Goal: Information Seeking & Learning: Find specific fact

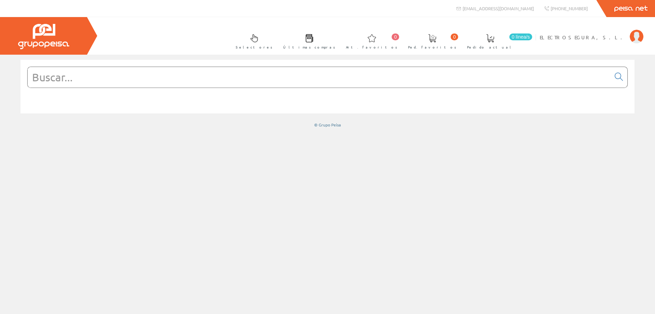
drag, startPoint x: 271, startPoint y: 78, endPoint x: 267, endPoint y: 76, distance: 4.1
click at [271, 78] on input "text" at bounding box center [319, 77] width 583 height 20
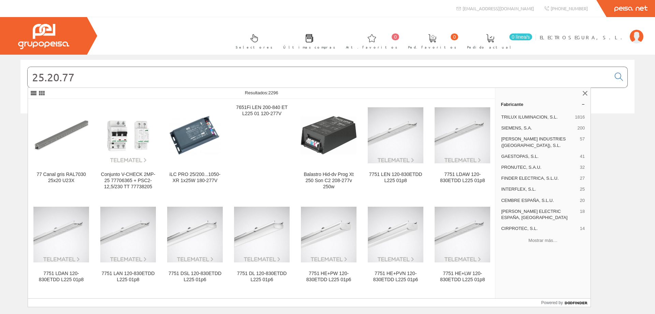
type input "25.20.77"
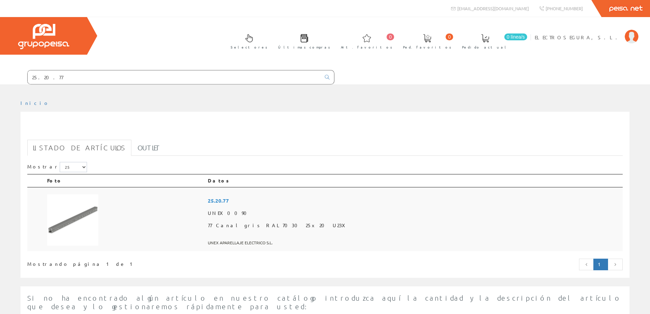
click at [295, 201] on span "25.20.77" at bounding box center [414, 200] width 412 height 13
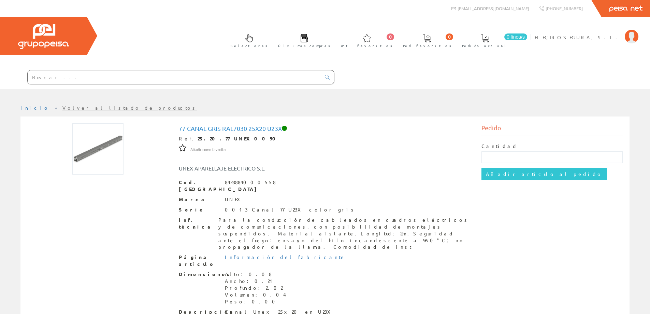
click at [131, 80] on input "text" at bounding box center [174, 77] width 293 height 14
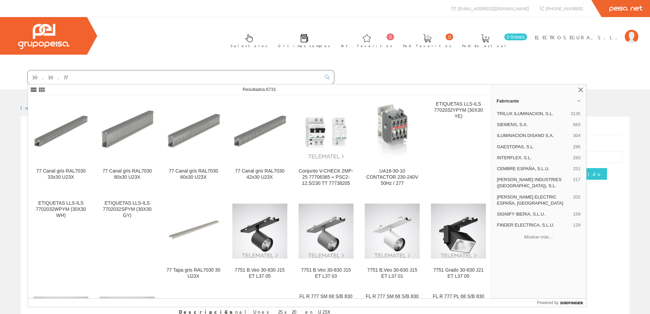
type input "30.30.77"
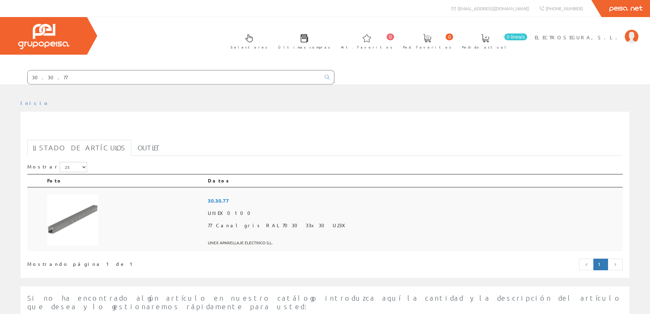
click at [295, 200] on span "30.30.77" at bounding box center [414, 200] width 412 height 13
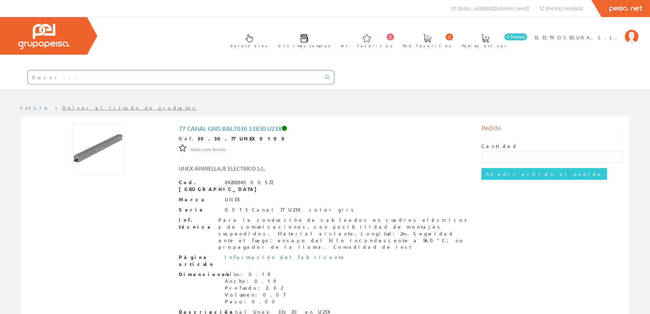
click at [115, 80] on input "text" at bounding box center [174, 77] width 293 height 14
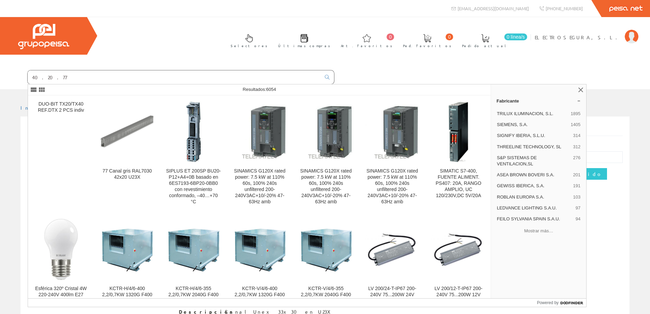
type input "40.20.773"
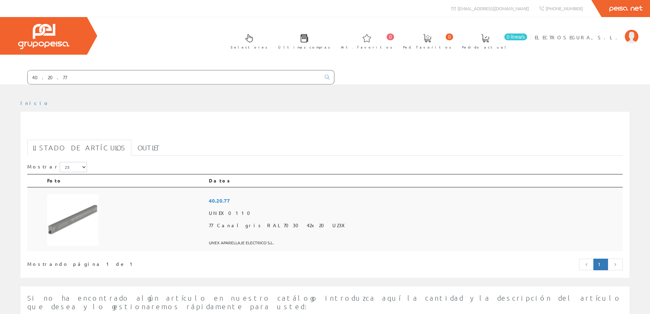
click at [294, 198] on span "40.20.77" at bounding box center [414, 200] width 411 height 13
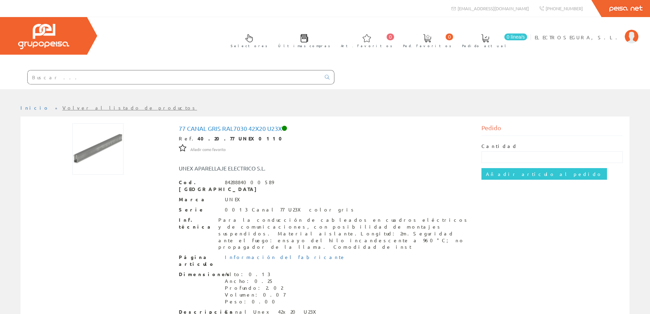
click at [103, 78] on input "text" at bounding box center [174, 77] width 293 height 14
click at [77, 74] on input "text" at bounding box center [174, 77] width 293 height 14
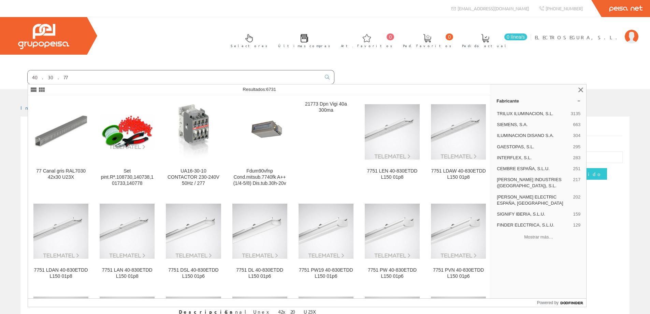
type input "40.30.77"
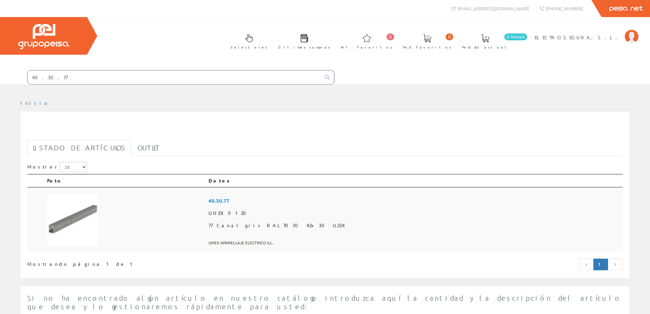
click at [299, 203] on span "40.30.77" at bounding box center [413, 200] width 411 height 13
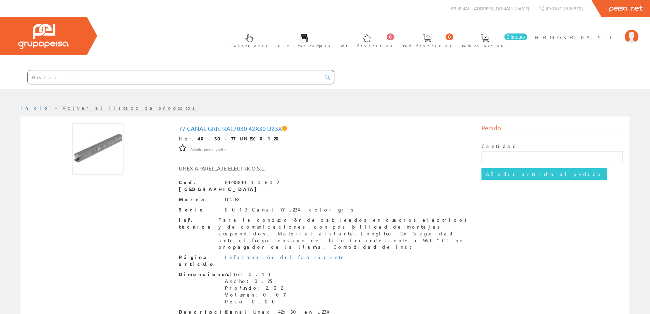
click at [65, 79] on input "text" at bounding box center [174, 77] width 293 height 14
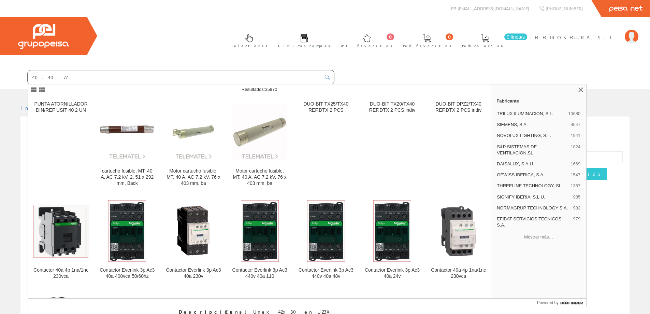
type input "40.40.77"
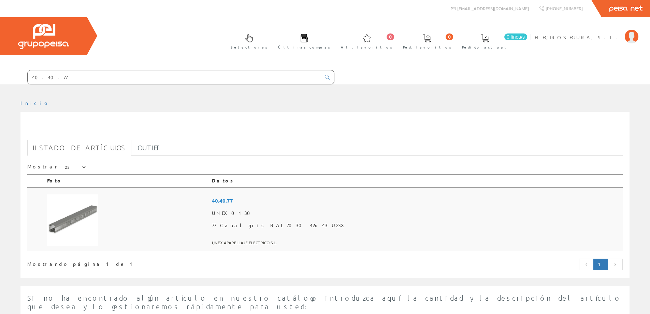
click at [302, 201] on span "40.40.77" at bounding box center [416, 200] width 408 height 13
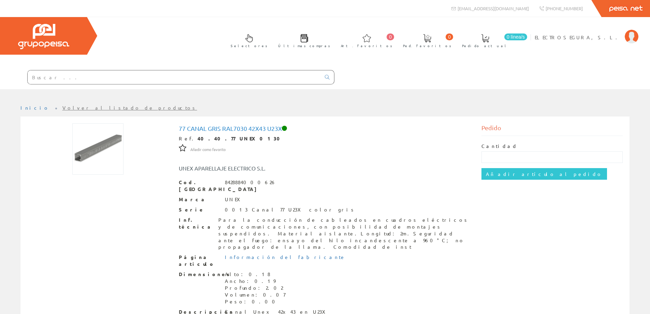
click at [117, 71] on input "text" at bounding box center [174, 77] width 293 height 14
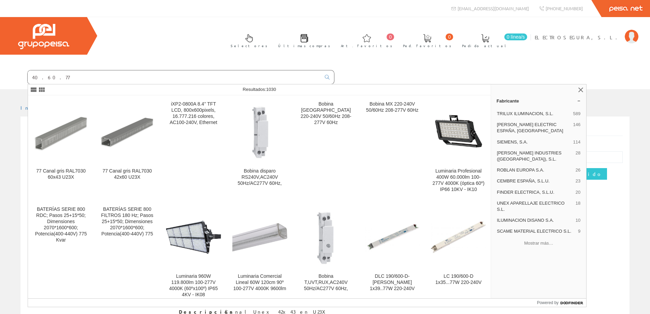
type input "40.60.77"
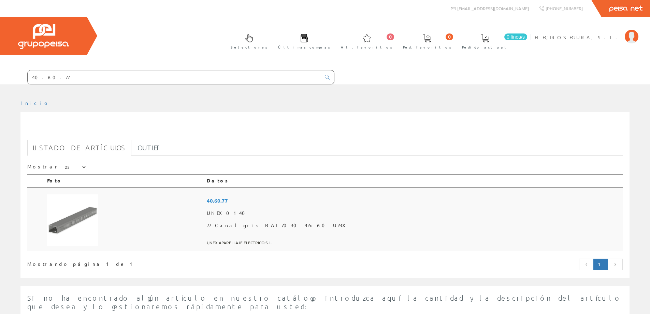
click at [293, 199] on span "40.60.77" at bounding box center [413, 200] width 413 height 13
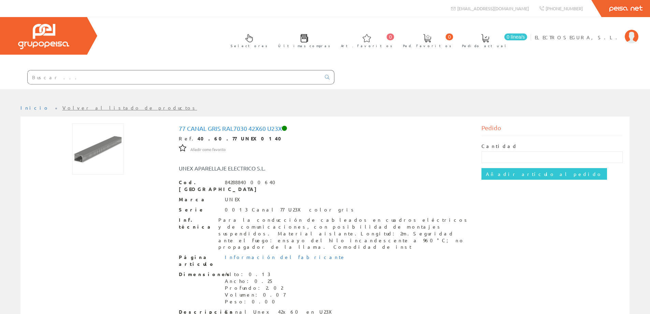
click at [53, 79] on input "text" at bounding box center [174, 77] width 293 height 14
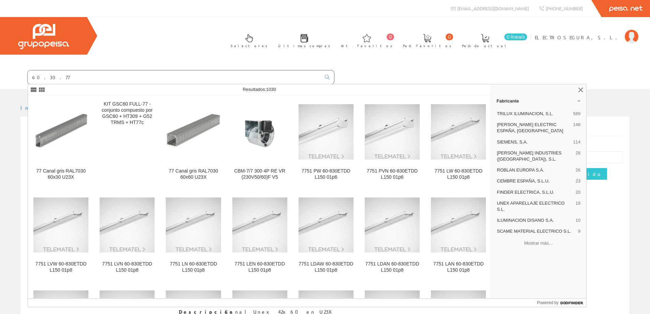
type input "60.30.77"
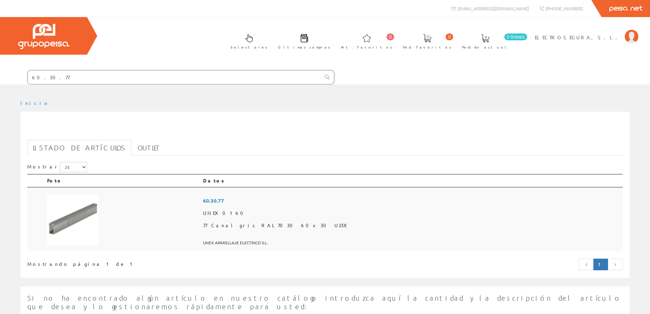
click at [291, 196] on span "60.30.77" at bounding box center [411, 200] width 417 height 13
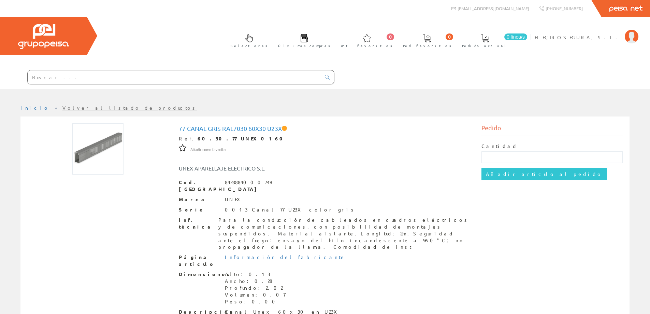
click at [67, 78] on input "text" at bounding box center [174, 77] width 293 height 14
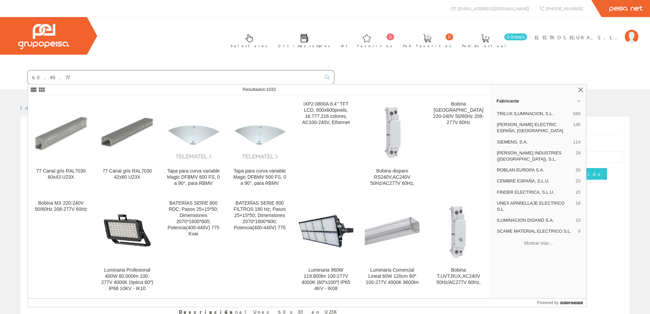
type input "60.40.77"
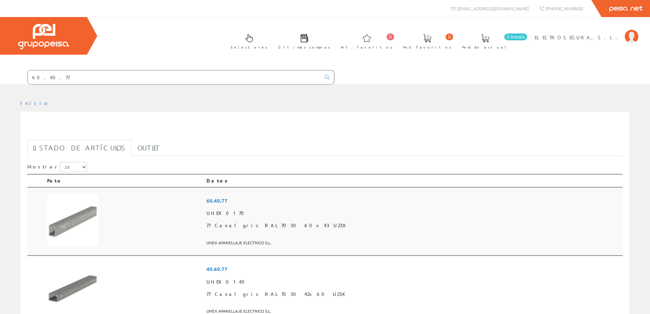
click at [298, 199] on span "60.40.77" at bounding box center [412, 200] width 413 height 13
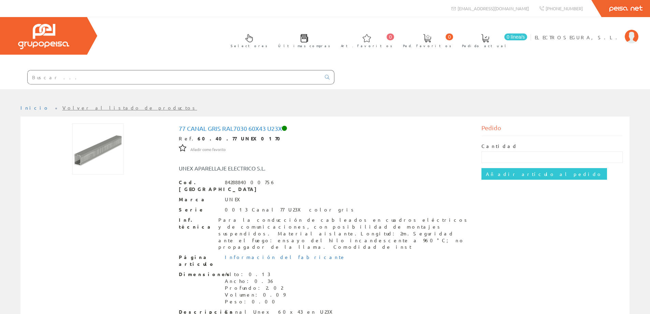
click at [77, 79] on input "text" at bounding box center [174, 77] width 293 height 14
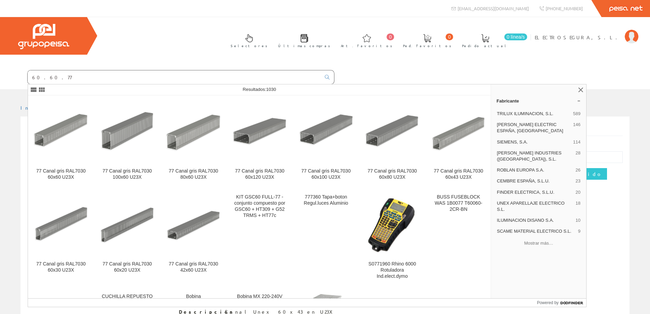
type input "60.60.77"
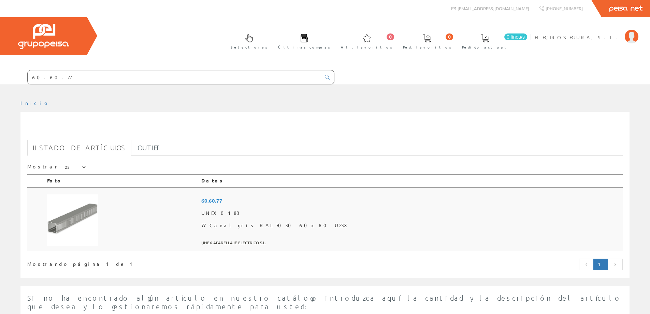
click at [294, 202] on span "60.60.77" at bounding box center [410, 200] width 419 height 13
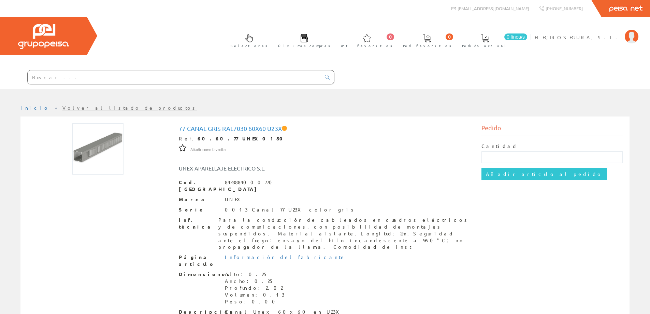
scroll to position [34, 0]
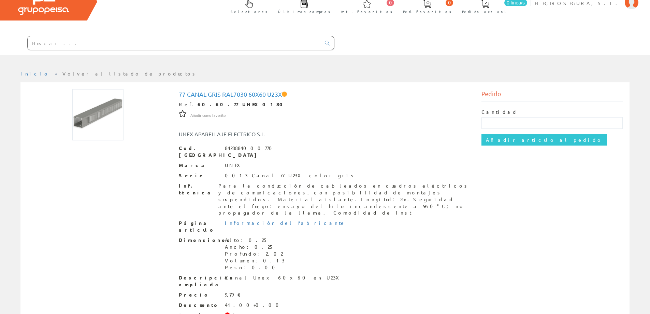
click at [34, 44] on input "text" at bounding box center [174, 43] width 293 height 14
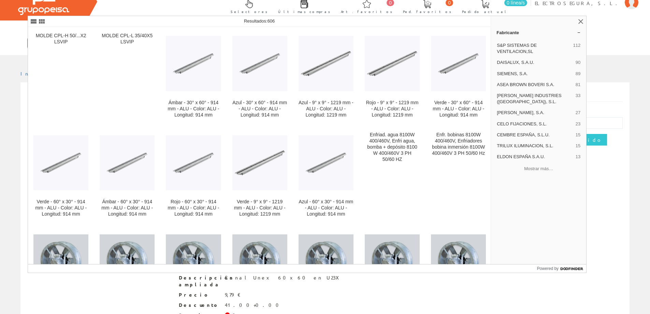
type input "60.81."
click at [140, 10] on div "Selectores Últimas compras 0 0" at bounding box center [325, 19] width 650 height 72
click at [11, 44] on form "60.81." at bounding box center [167, 43] width 334 height 14
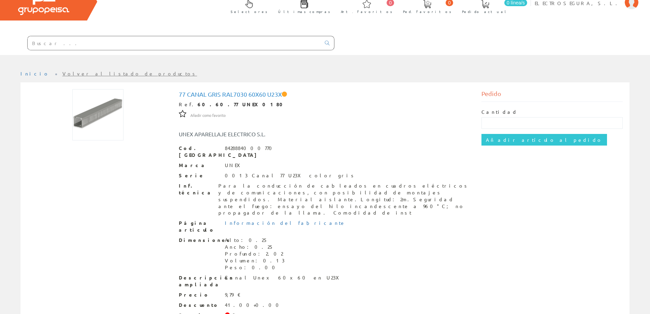
click at [50, 39] on input "text" at bounding box center [174, 43] width 293 height 14
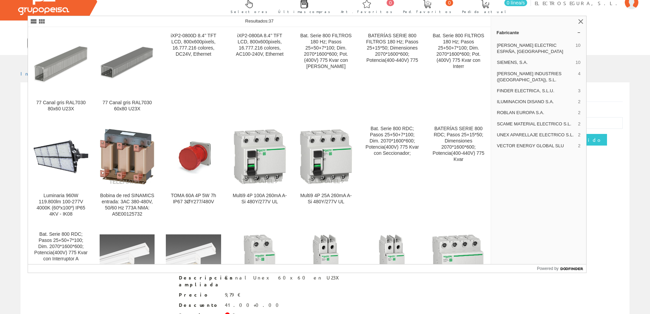
type input "60.80.77"
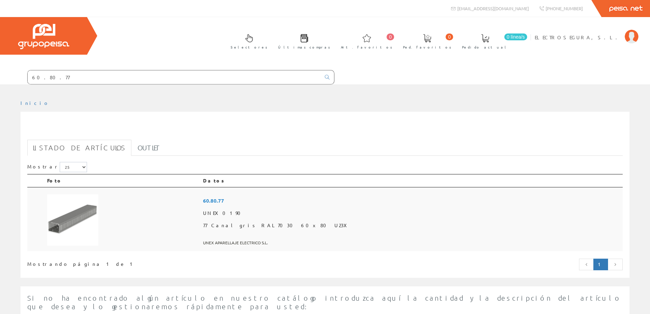
click at [293, 198] on span "60.80.77" at bounding box center [411, 200] width 417 height 13
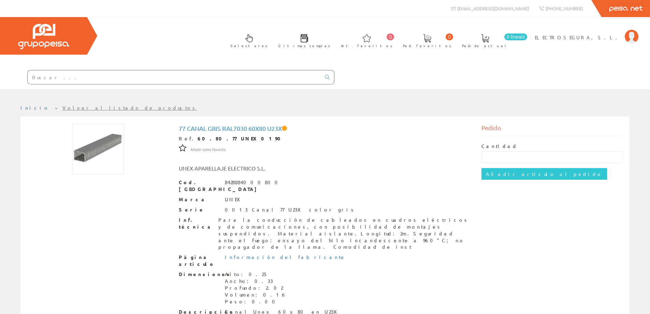
click at [97, 82] on input "text" at bounding box center [174, 77] width 293 height 14
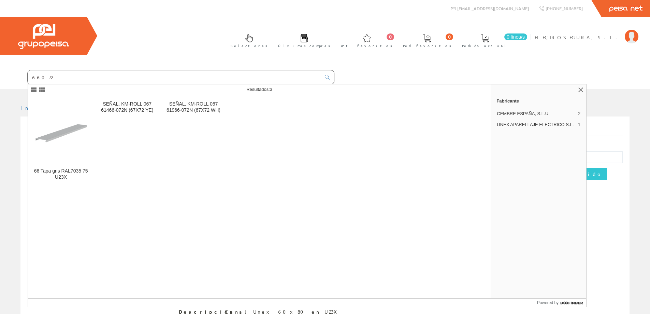
type input "66072"
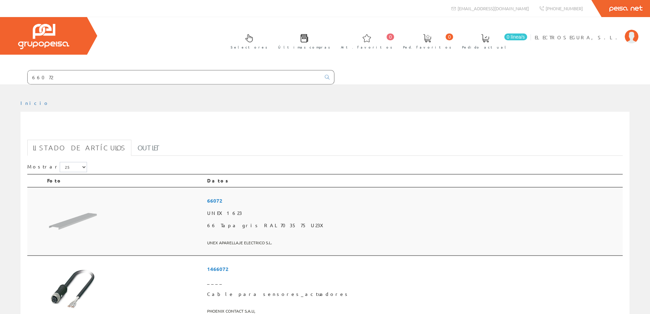
click at [307, 197] on span "66072" at bounding box center [413, 200] width 413 height 13
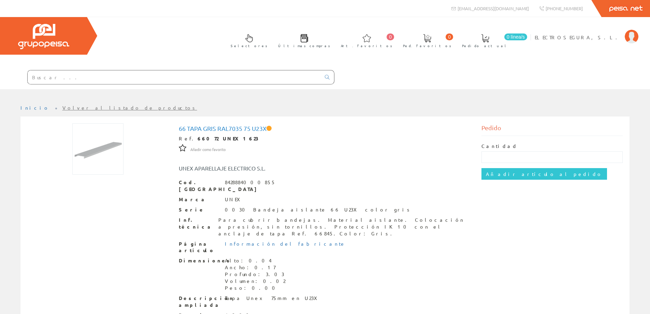
click at [108, 78] on input "text" at bounding box center [174, 77] width 293 height 14
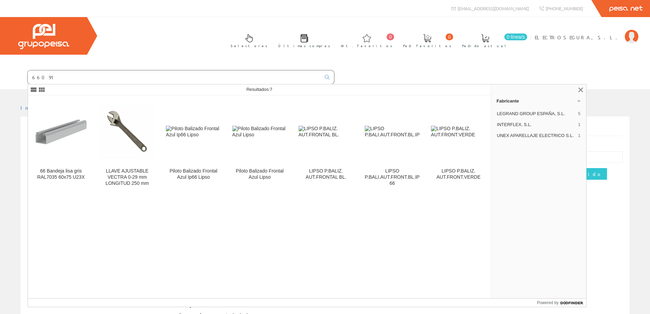
type input "66091"
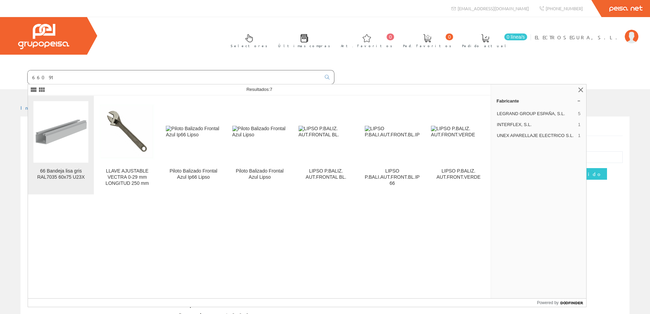
click at [63, 130] on img at bounding box center [60, 131] width 55 height 55
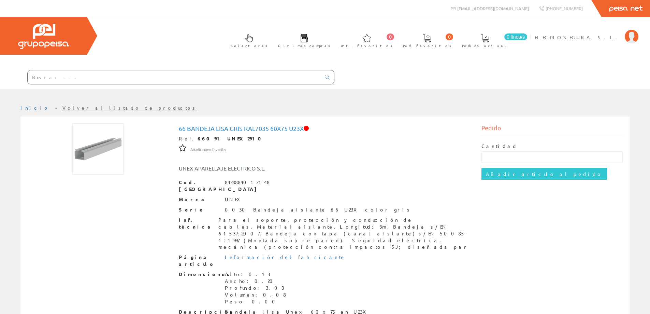
click at [78, 79] on input "text" at bounding box center [174, 77] width 293 height 14
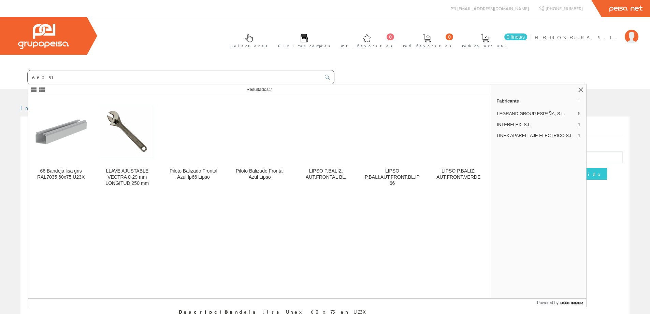
type input "66091"
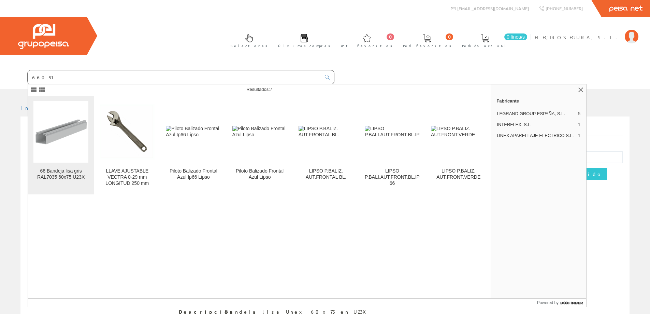
click at [62, 133] on img at bounding box center [60, 131] width 55 height 55
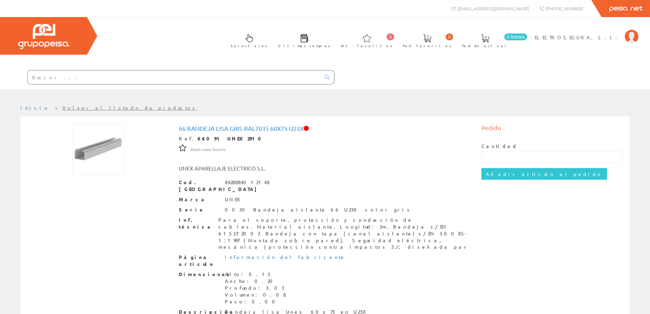
click at [124, 76] on input "text" at bounding box center [174, 77] width 293 height 14
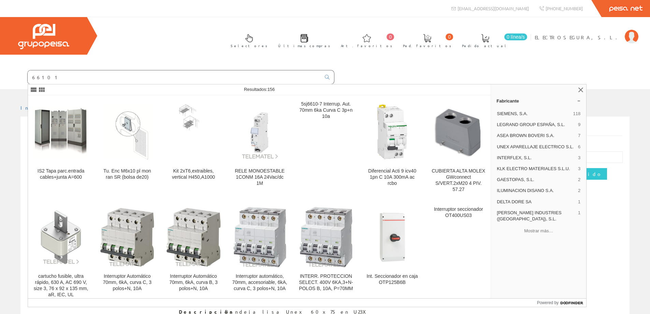
type input "66101"
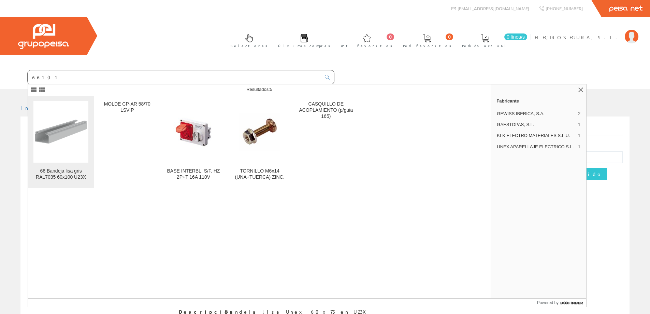
click at [62, 128] on img at bounding box center [60, 131] width 55 height 55
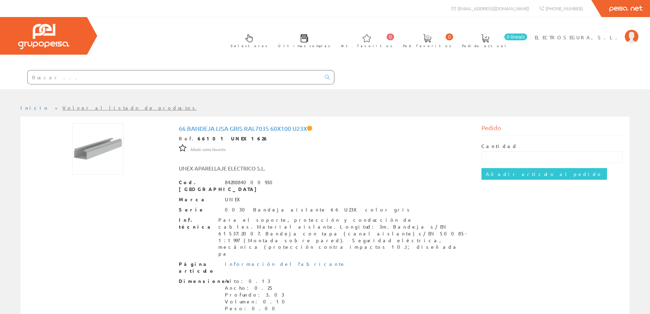
click at [74, 77] on input "text" at bounding box center [174, 77] width 293 height 14
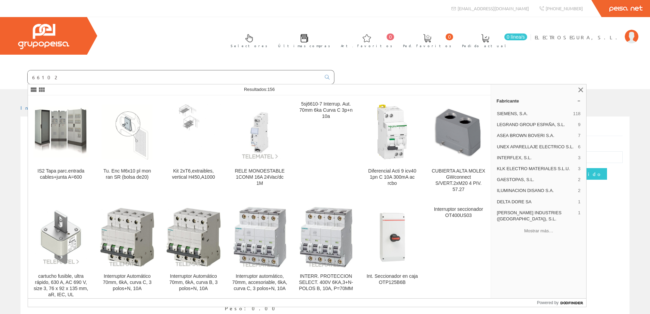
type input "66102"
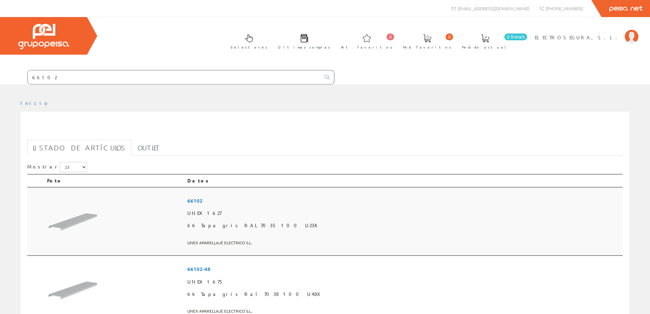
click at [276, 200] on span "66102" at bounding box center [403, 200] width 433 height 13
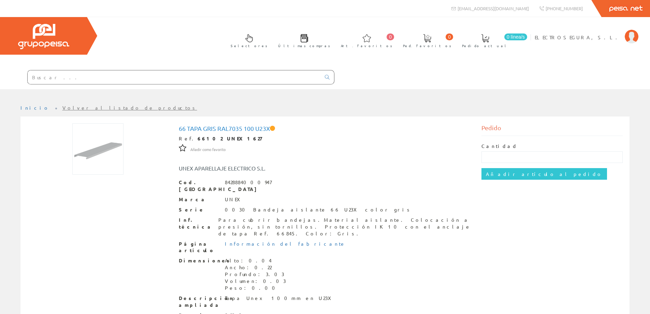
click at [87, 81] on input "text" at bounding box center [174, 77] width 293 height 14
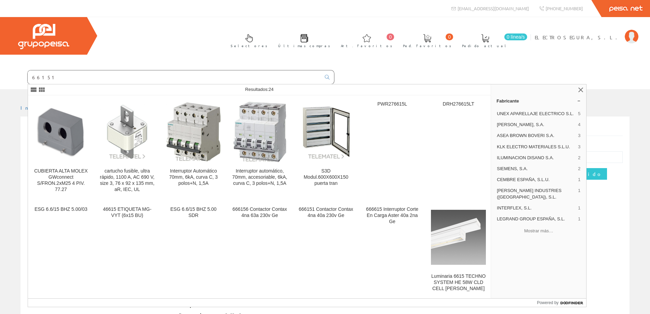
type input "66151"
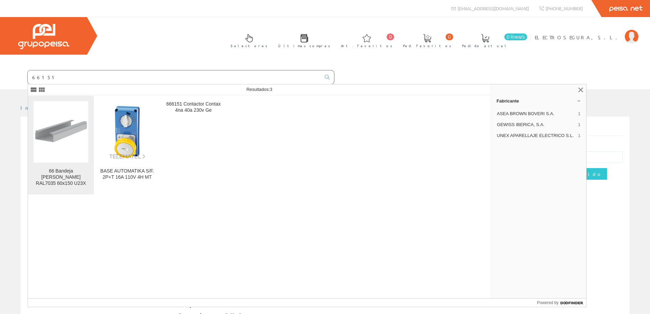
click at [66, 117] on img at bounding box center [60, 131] width 55 height 55
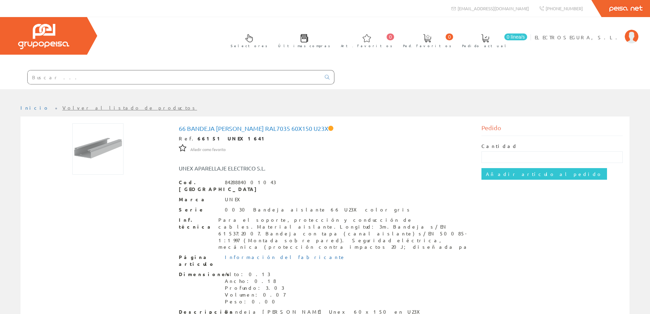
click at [62, 85] on div at bounding box center [167, 77] width 334 height 23
click at [60, 81] on input "text" at bounding box center [174, 77] width 293 height 14
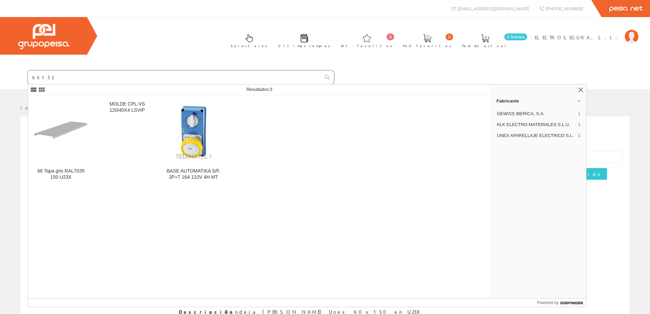
type input "66152"
click at [43, 127] on img at bounding box center [60, 131] width 55 height 55
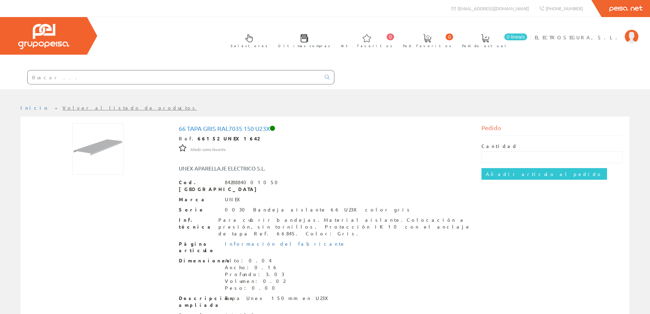
click at [112, 75] on input "text" at bounding box center [174, 77] width 293 height 14
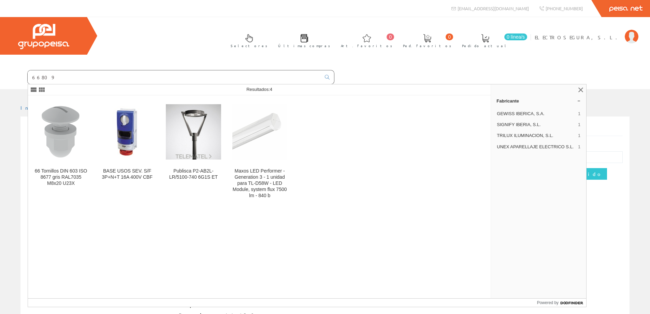
type input "66809"
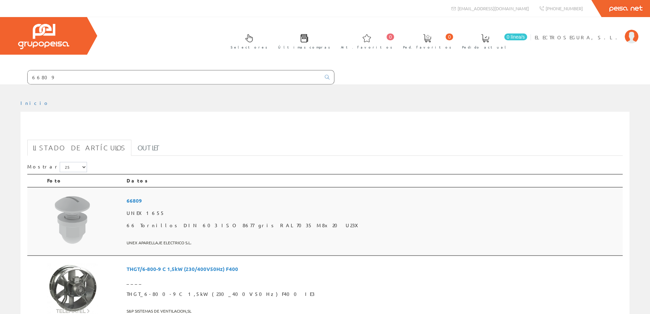
click at [191, 201] on span "66809" at bounding box center [373, 200] width 493 height 13
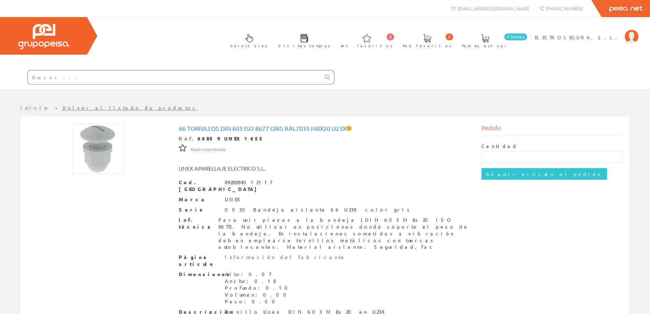
click at [97, 82] on input "text" at bounding box center [174, 77] width 293 height 14
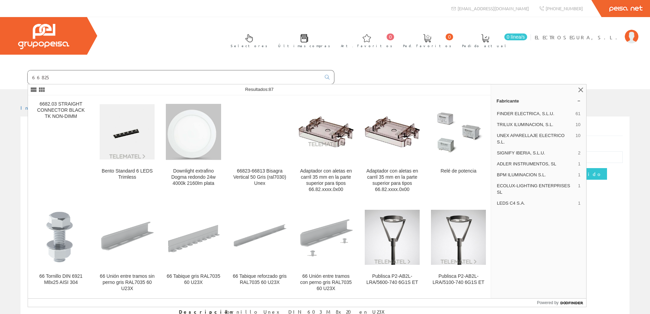
type input "66825"
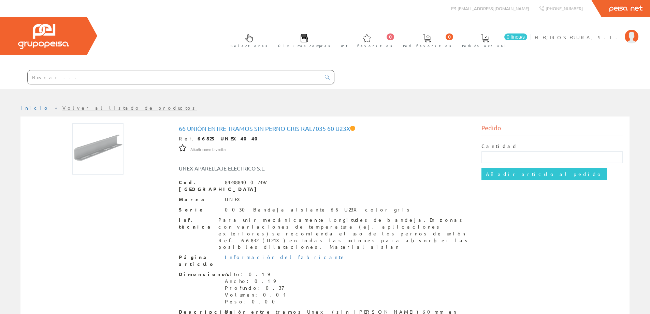
click at [61, 77] on input "text" at bounding box center [174, 77] width 293 height 14
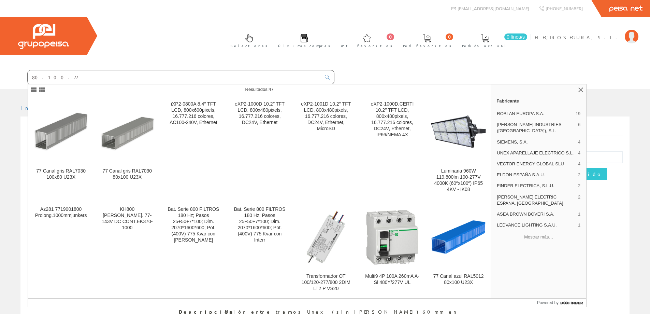
type input "80.100.77"
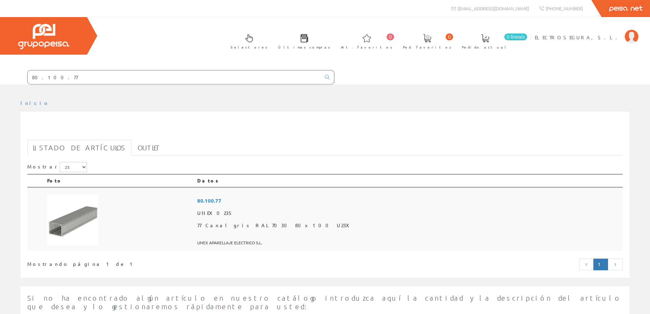
click at [287, 200] on span "80.100.77" at bounding box center [408, 200] width 423 height 13
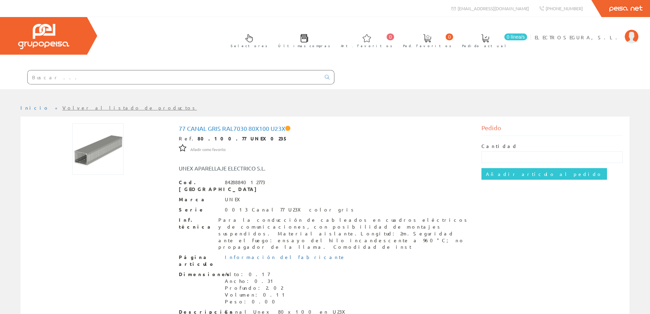
click at [76, 78] on input "text" at bounding box center [174, 77] width 293 height 14
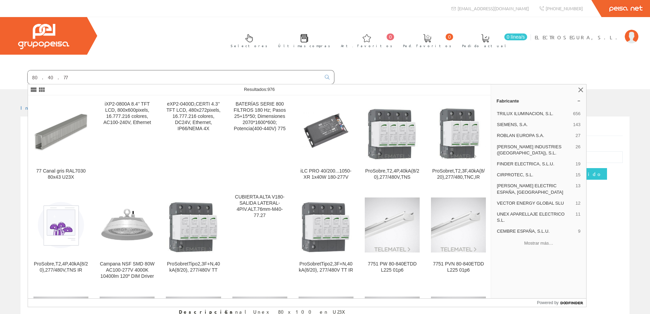
type input "80.40.77"
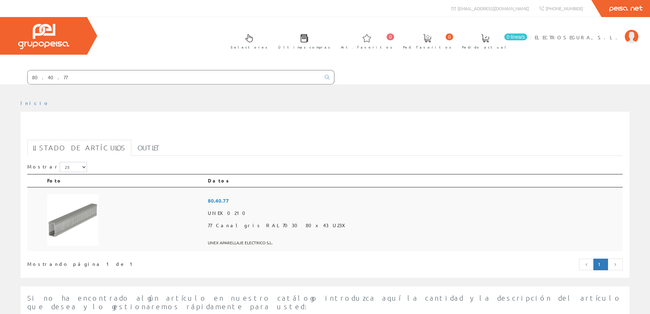
click at [307, 202] on span "80.40.77" at bounding box center [414, 200] width 412 height 13
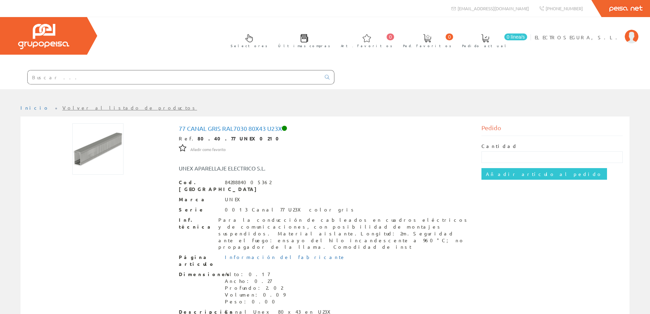
click at [70, 83] on input "text" at bounding box center [174, 77] width 293 height 14
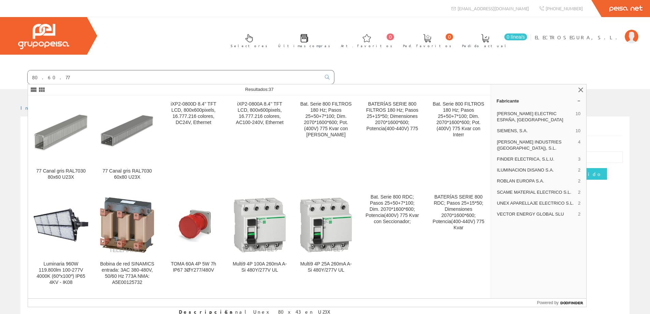
type input "80.60.77"
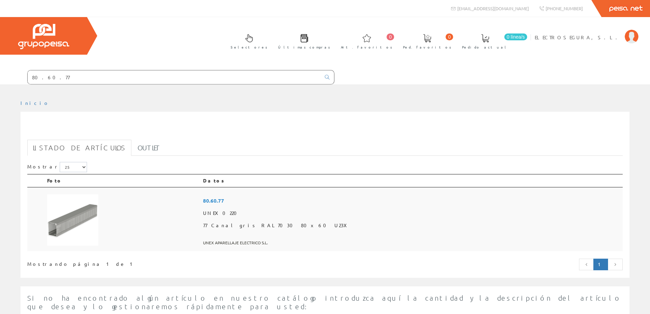
click at [301, 198] on span "80.60.77" at bounding box center [411, 200] width 417 height 13
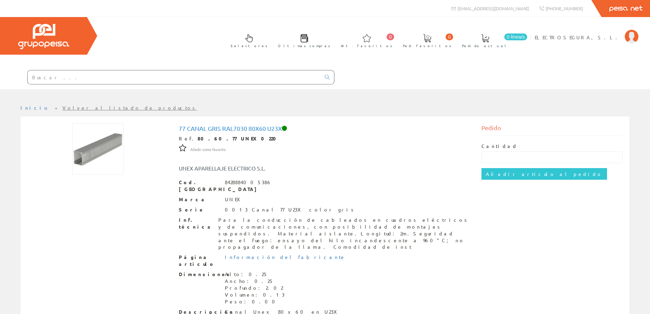
click at [74, 78] on input "text" at bounding box center [174, 77] width 293 height 14
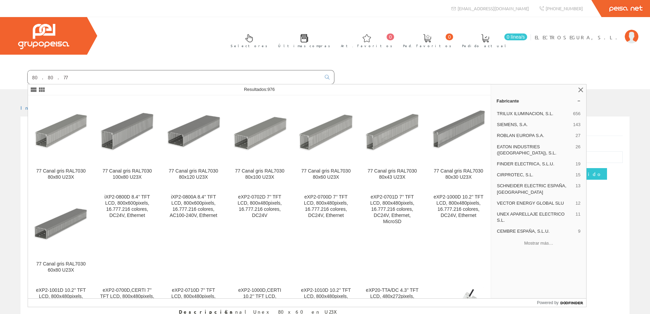
type input "80.80.77"
click at [62, 136] on img at bounding box center [60, 131] width 55 height 55
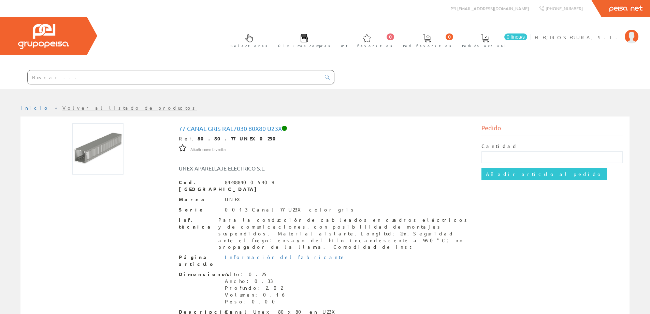
click at [87, 83] on input "text" at bounding box center [174, 77] width 293 height 14
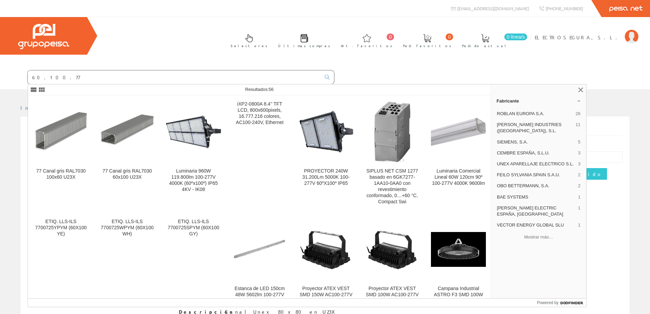
type input "60.100.77"
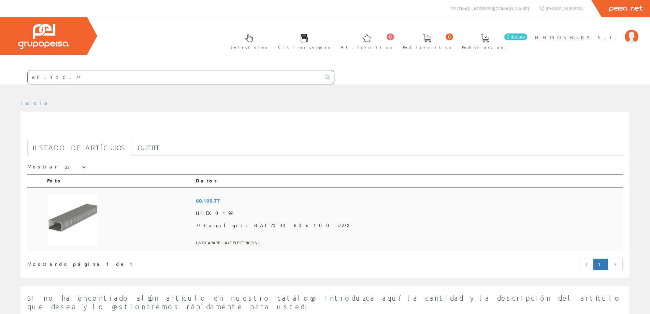
click at [303, 200] on span "60.100.77" at bounding box center [408, 200] width 424 height 13
